Goal: Task Accomplishment & Management: Manage account settings

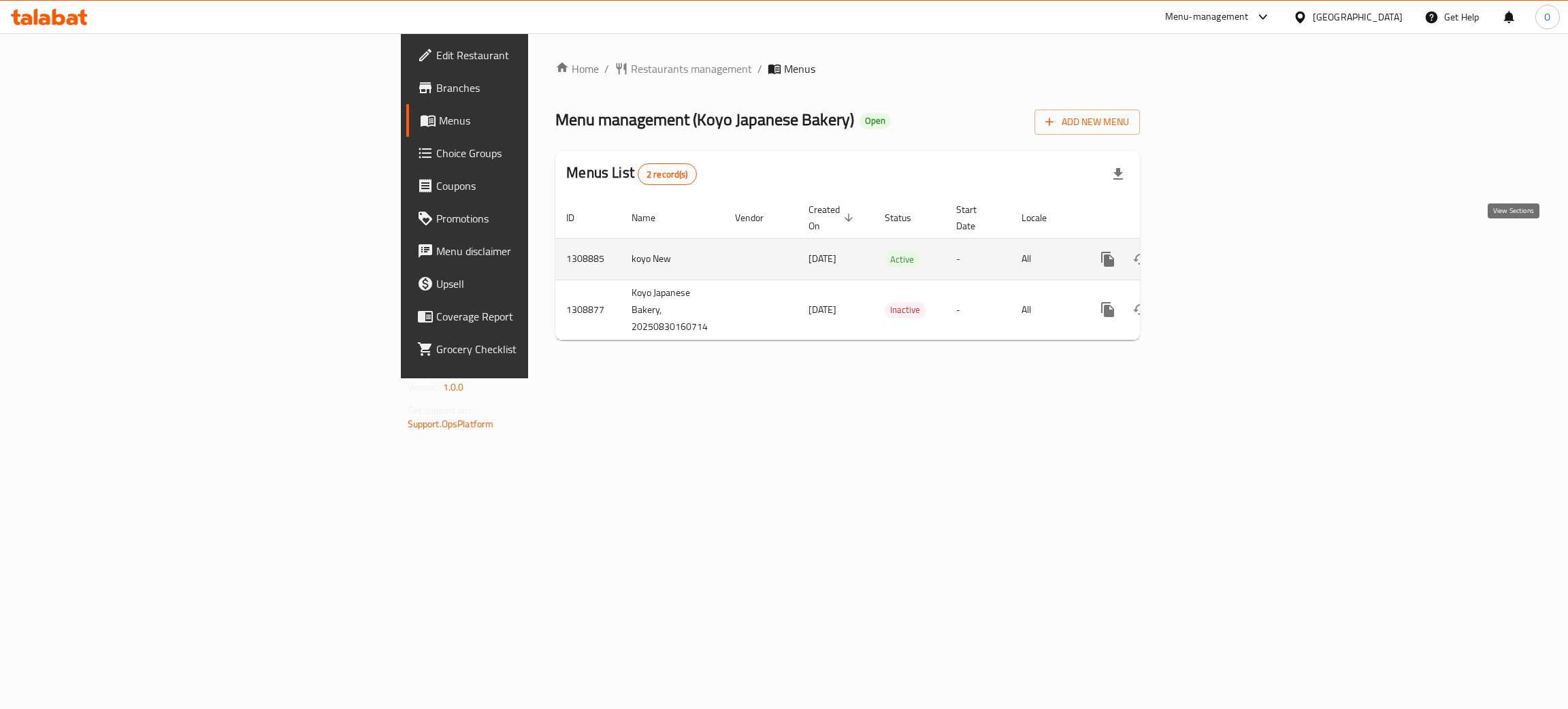
click at [1212, 254] on icon "enhanced table" at bounding box center [1206, 259] width 12 height 12
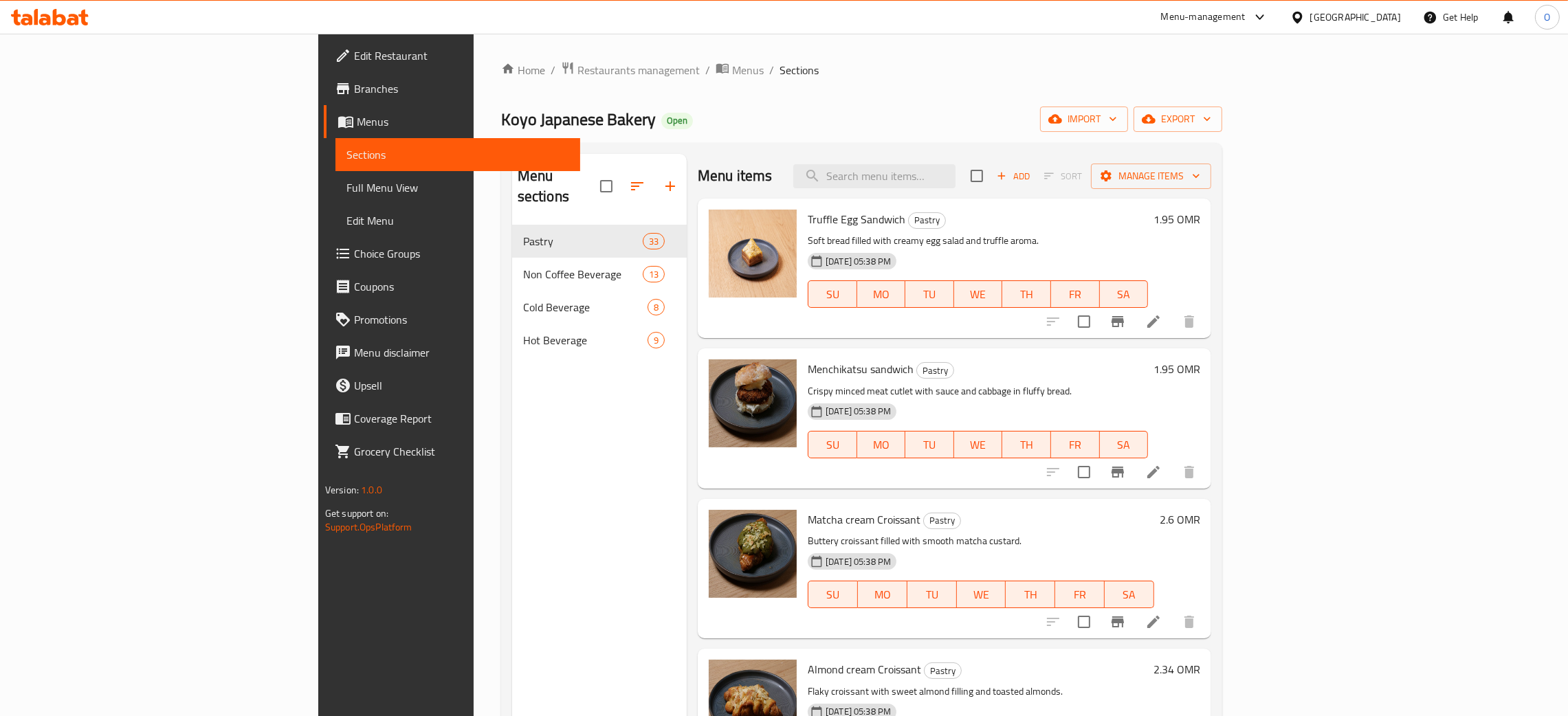
click at [354, 56] on span "Edit Restaurant" at bounding box center [461, 55] width 215 height 16
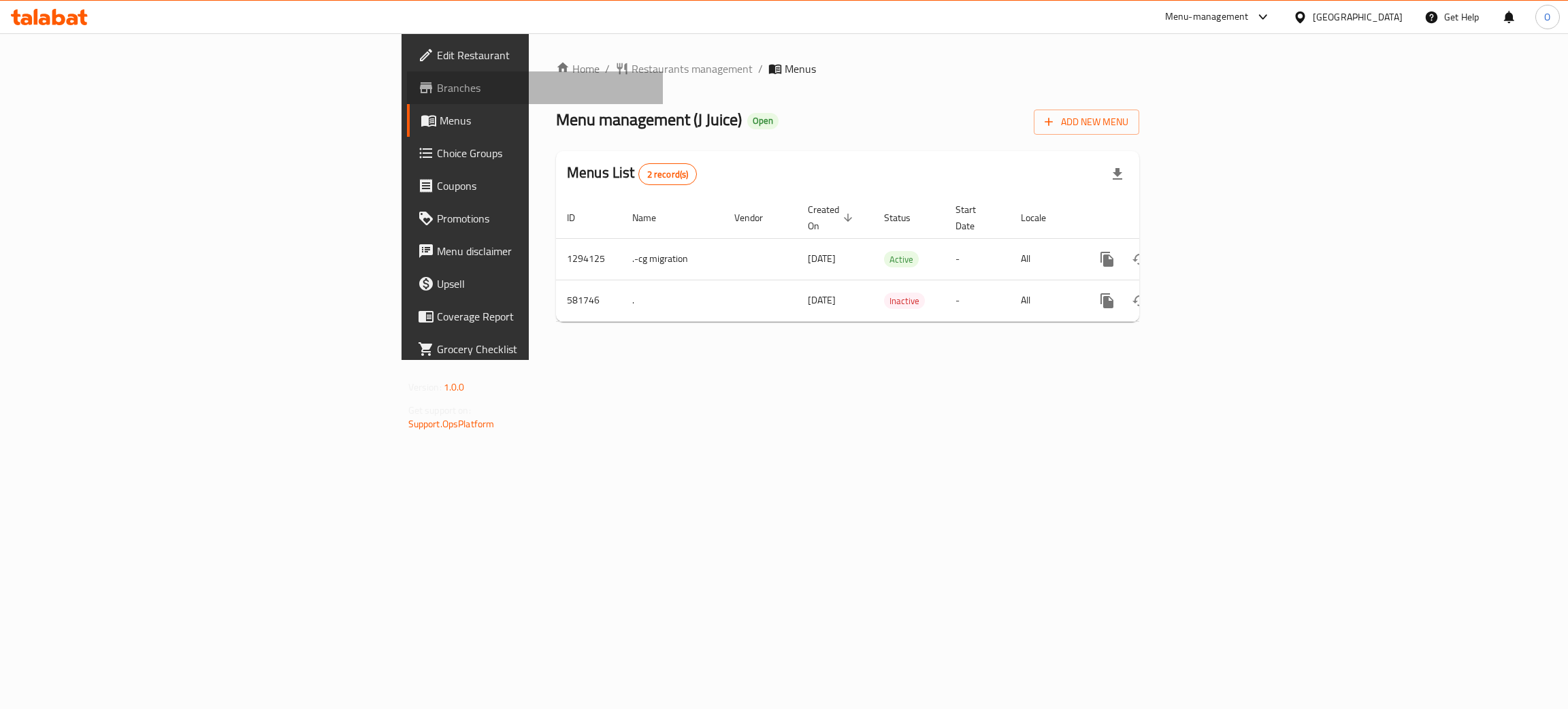
click at [437, 89] on span "Branches" at bounding box center [545, 88] width 216 height 16
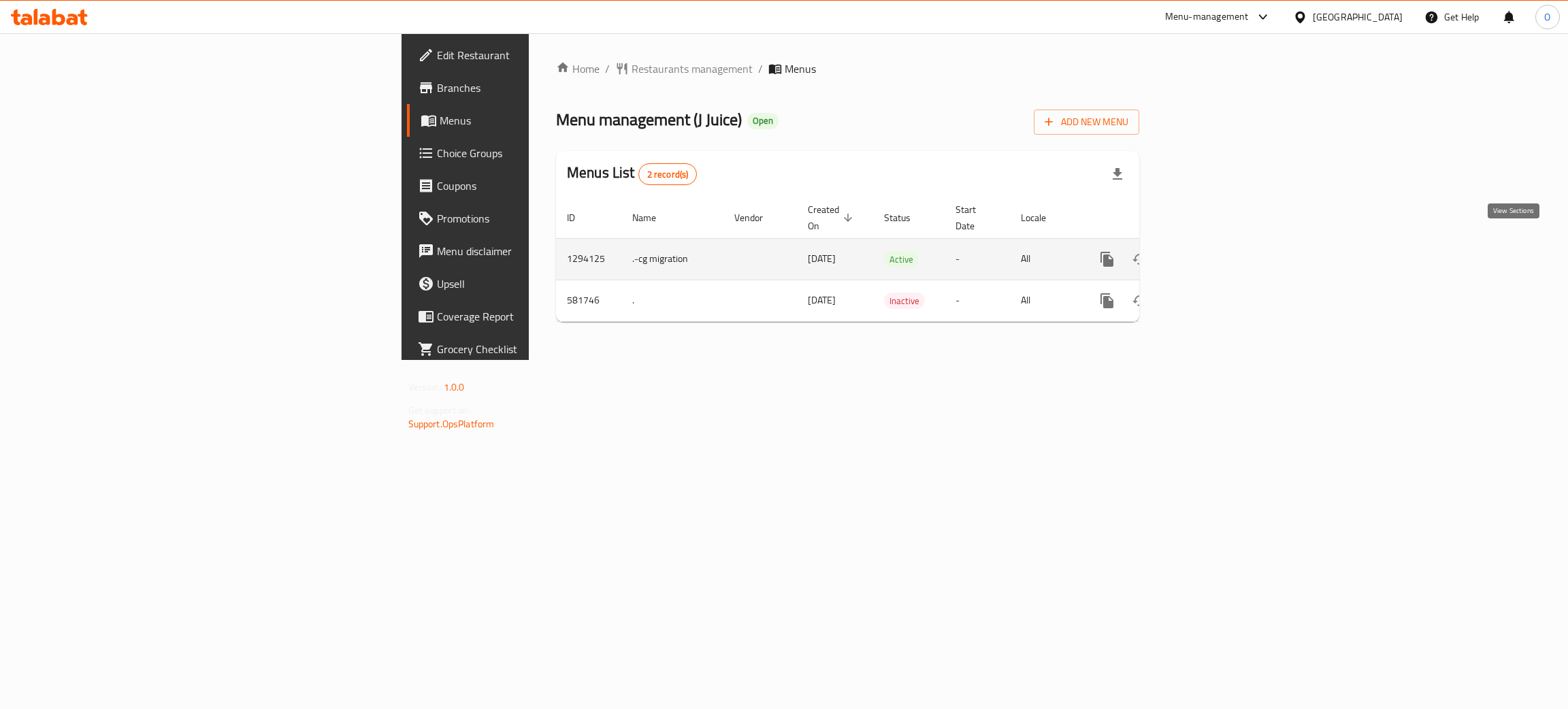
click at [1211, 254] on icon "enhanced table" at bounding box center [1205, 259] width 12 height 12
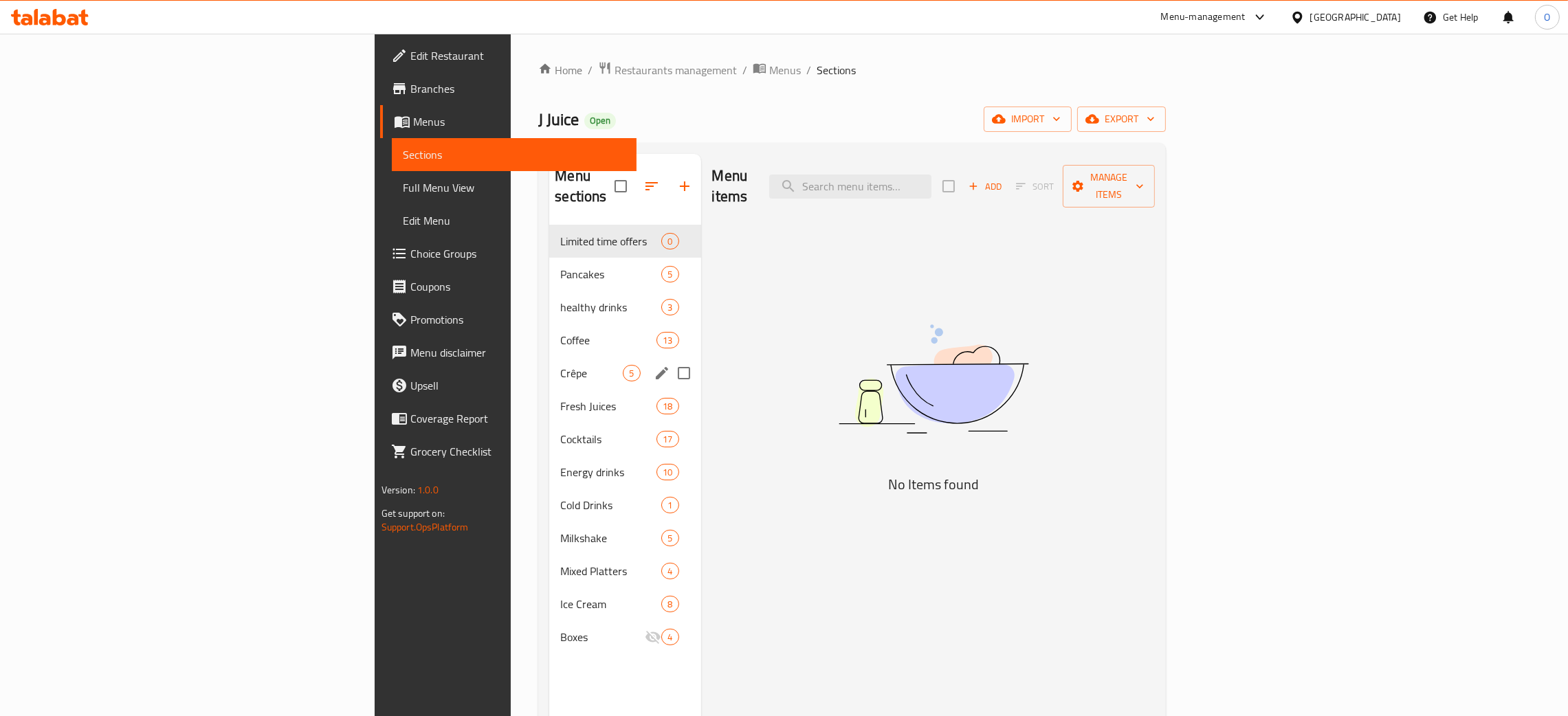
click at [549, 332] on div "Coffee 13" at bounding box center [625, 340] width 151 height 33
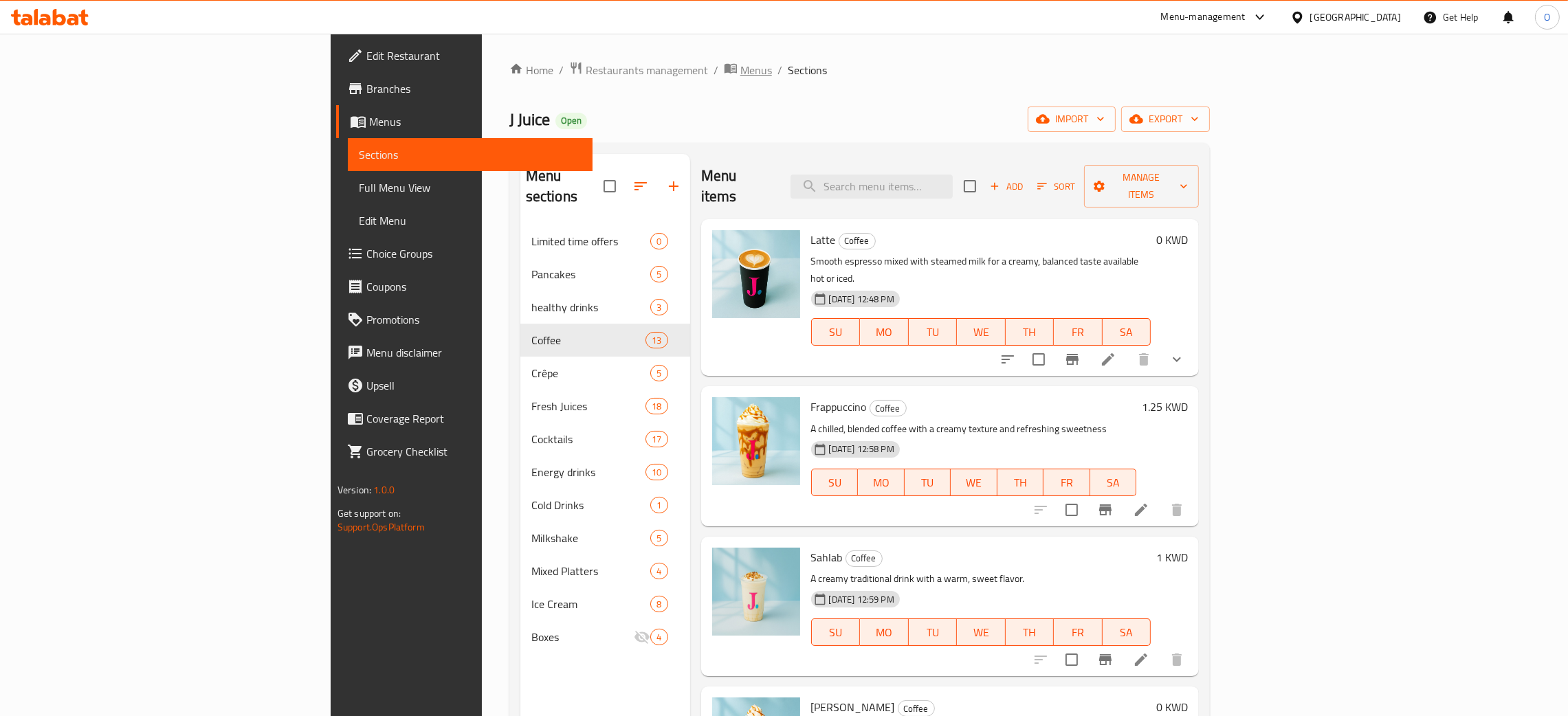
click at [741, 73] on span "Menus" at bounding box center [756, 70] width 32 height 16
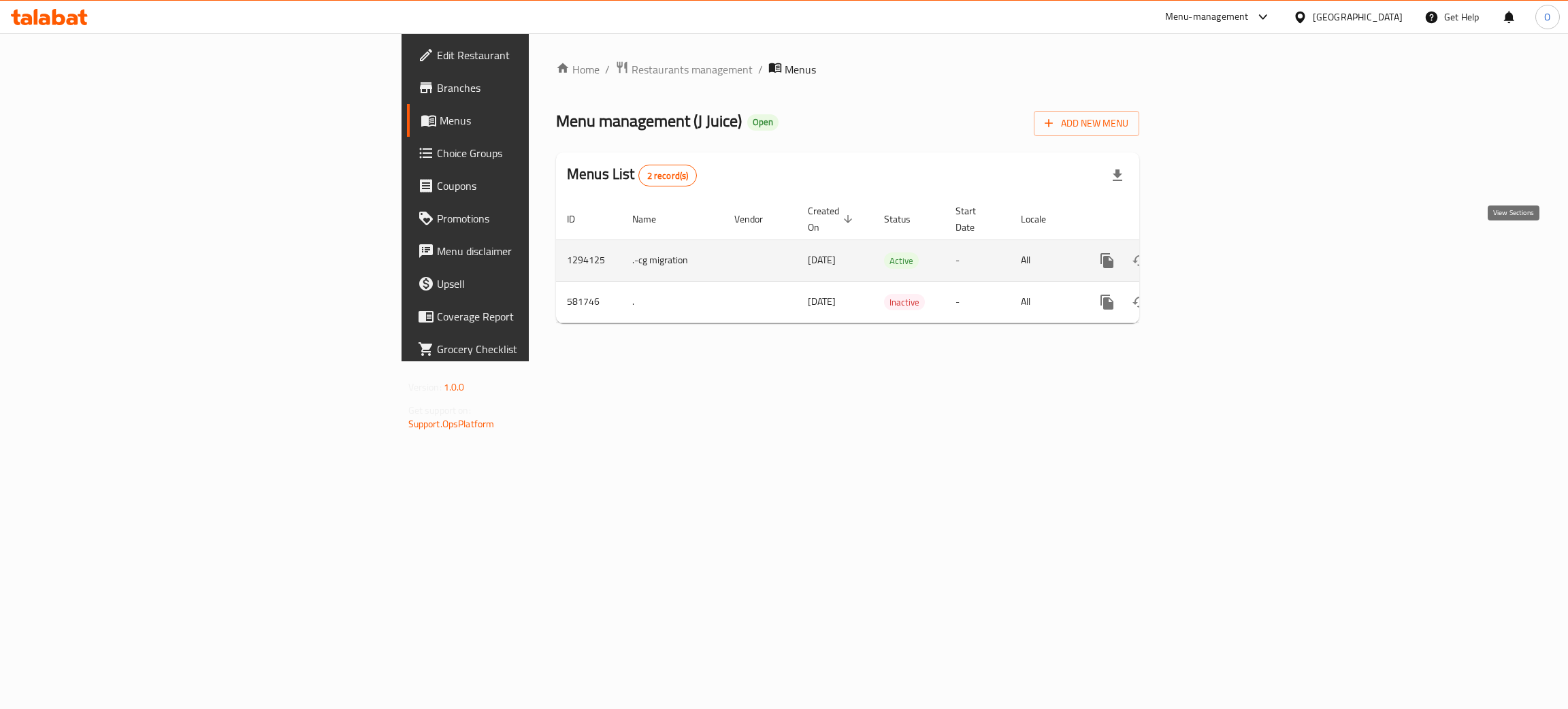
click at [1214, 253] on icon "enhanced table" at bounding box center [1205, 261] width 16 height 16
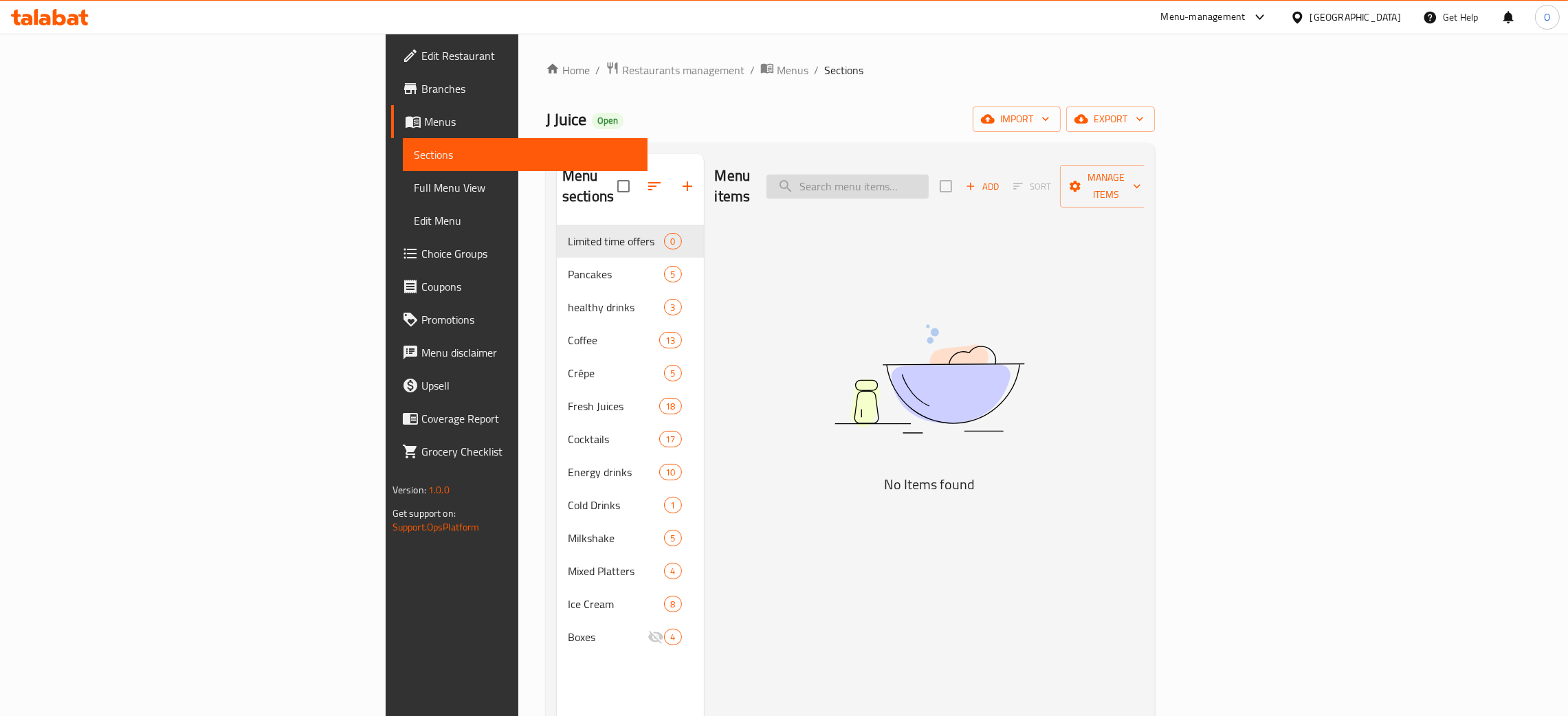
click at [928, 180] on input "search" at bounding box center [848, 187] width 163 height 24
paste input "Fresh Carrots Juice"
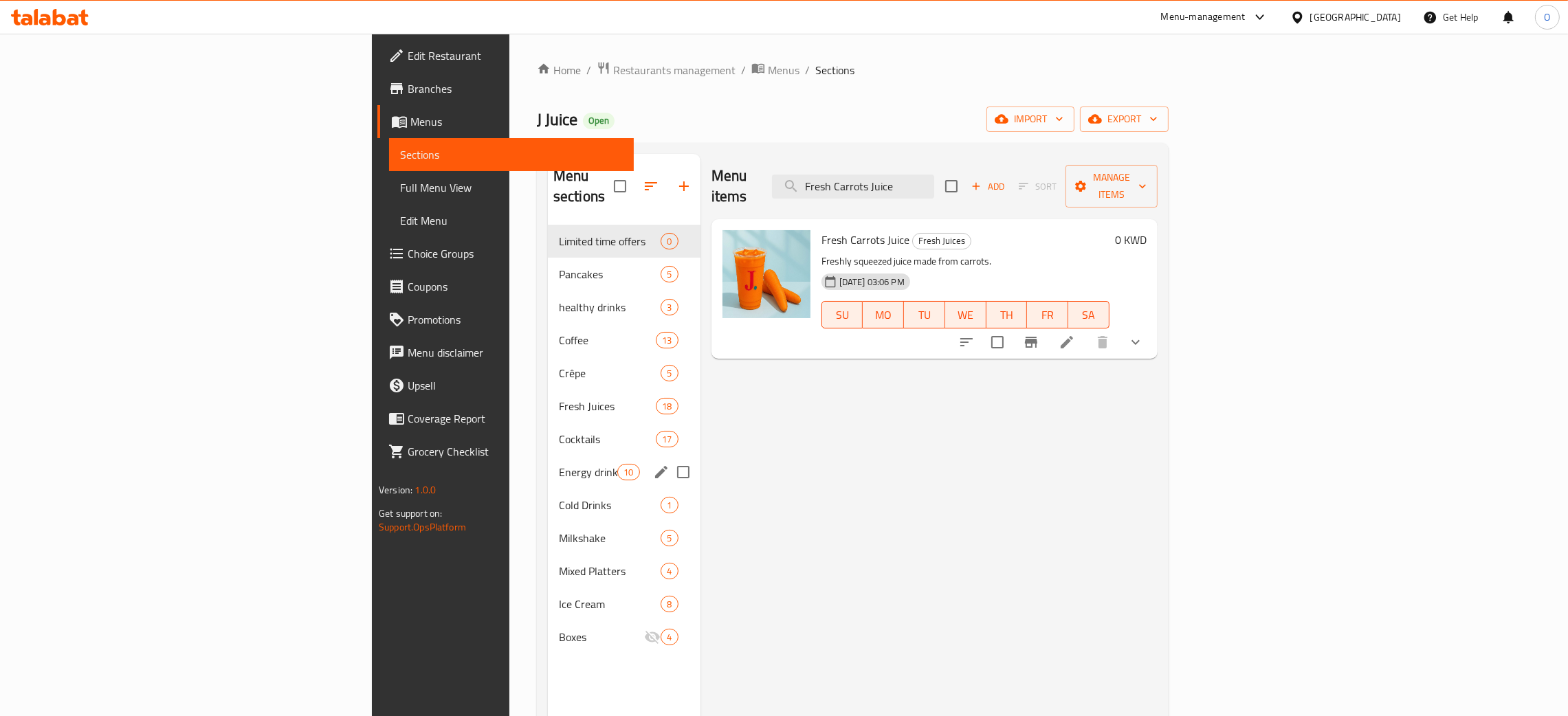
type input "Fresh Carrots Juice"
